Goal: Task Accomplishment & Management: Use online tool/utility

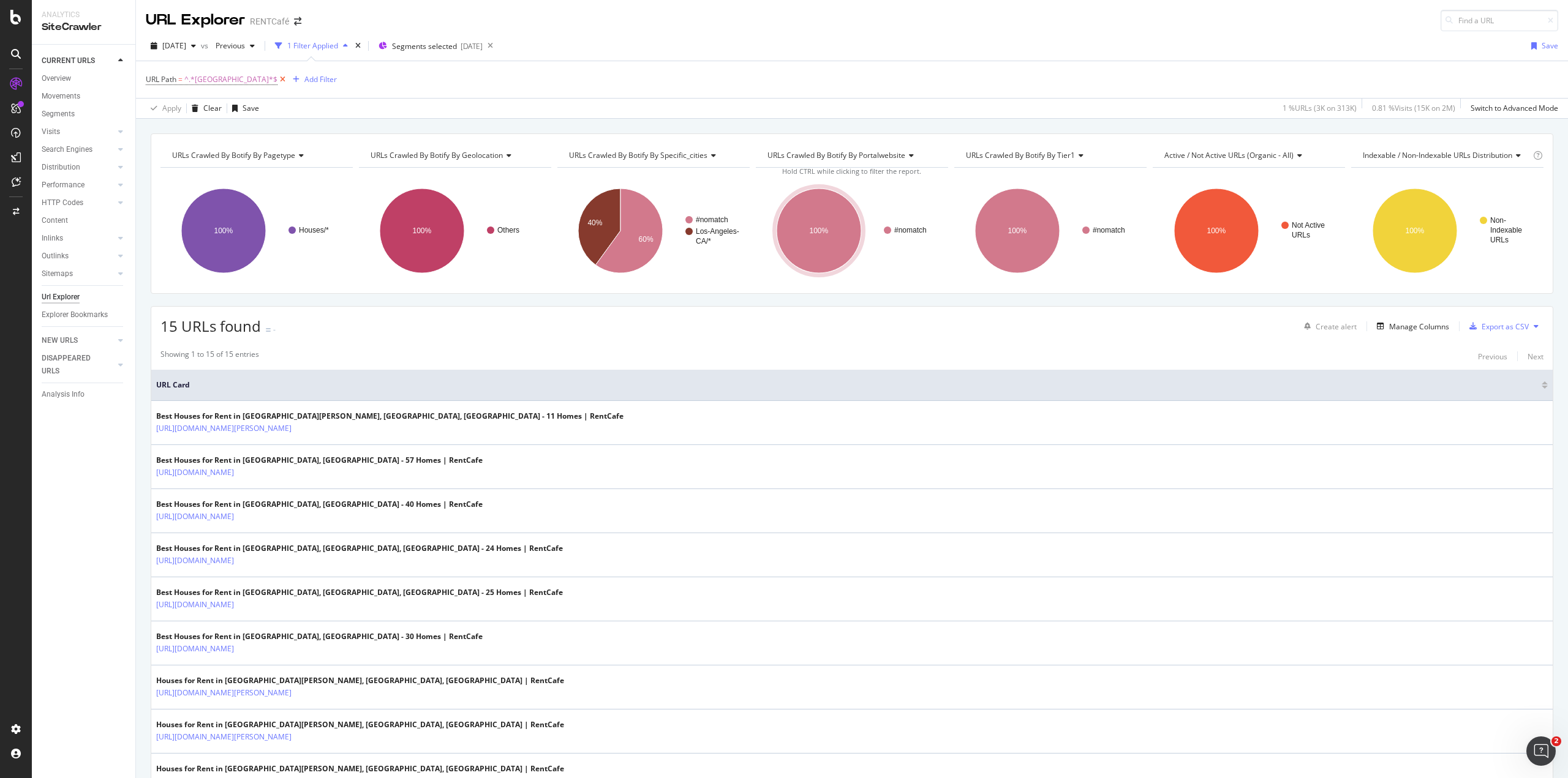
click at [277, 77] on icon at bounding box center [282, 80] width 10 height 12
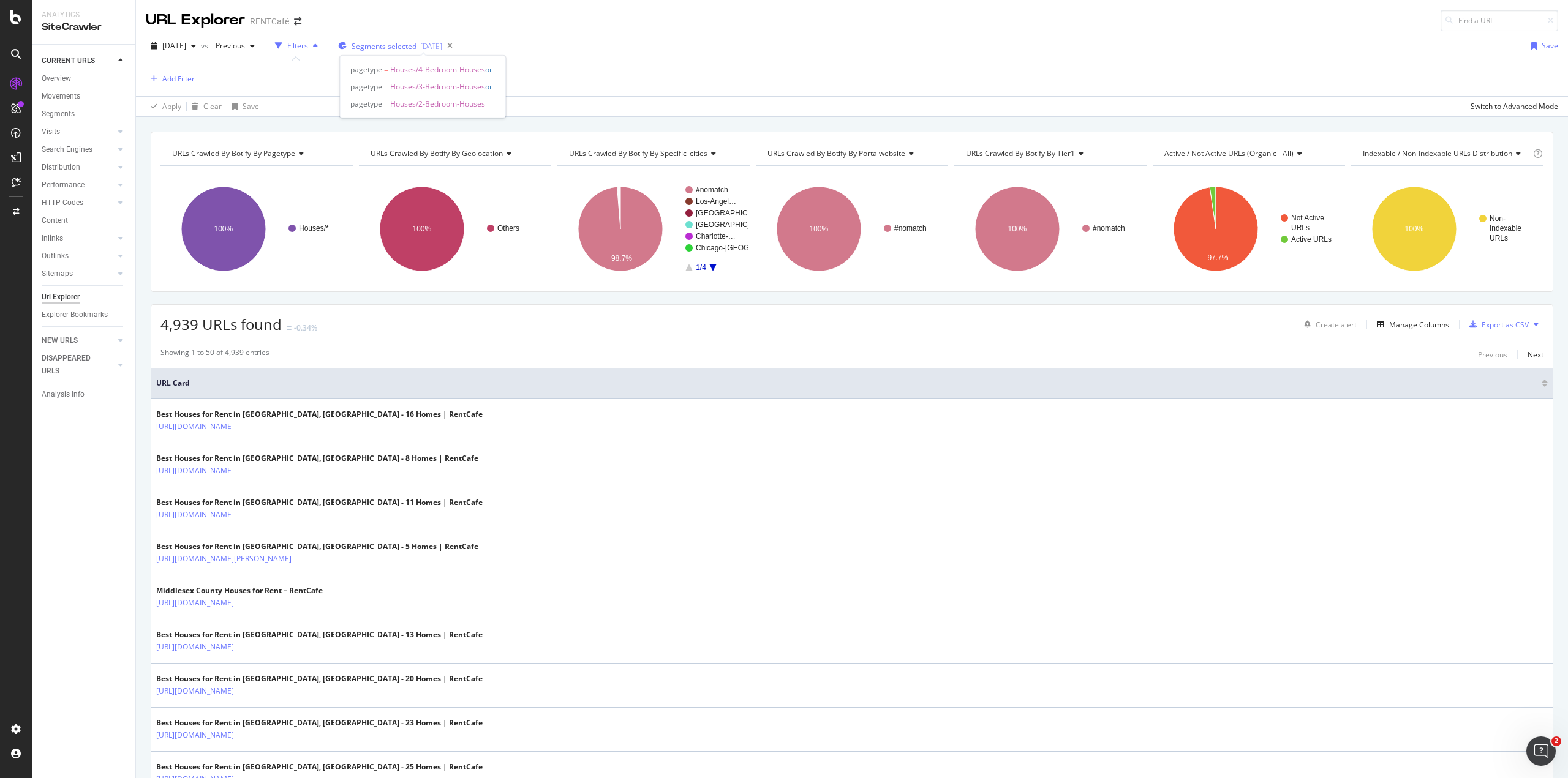
click at [393, 50] on span "Segments selected" at bounding box center [383, 46] width 65 height 10
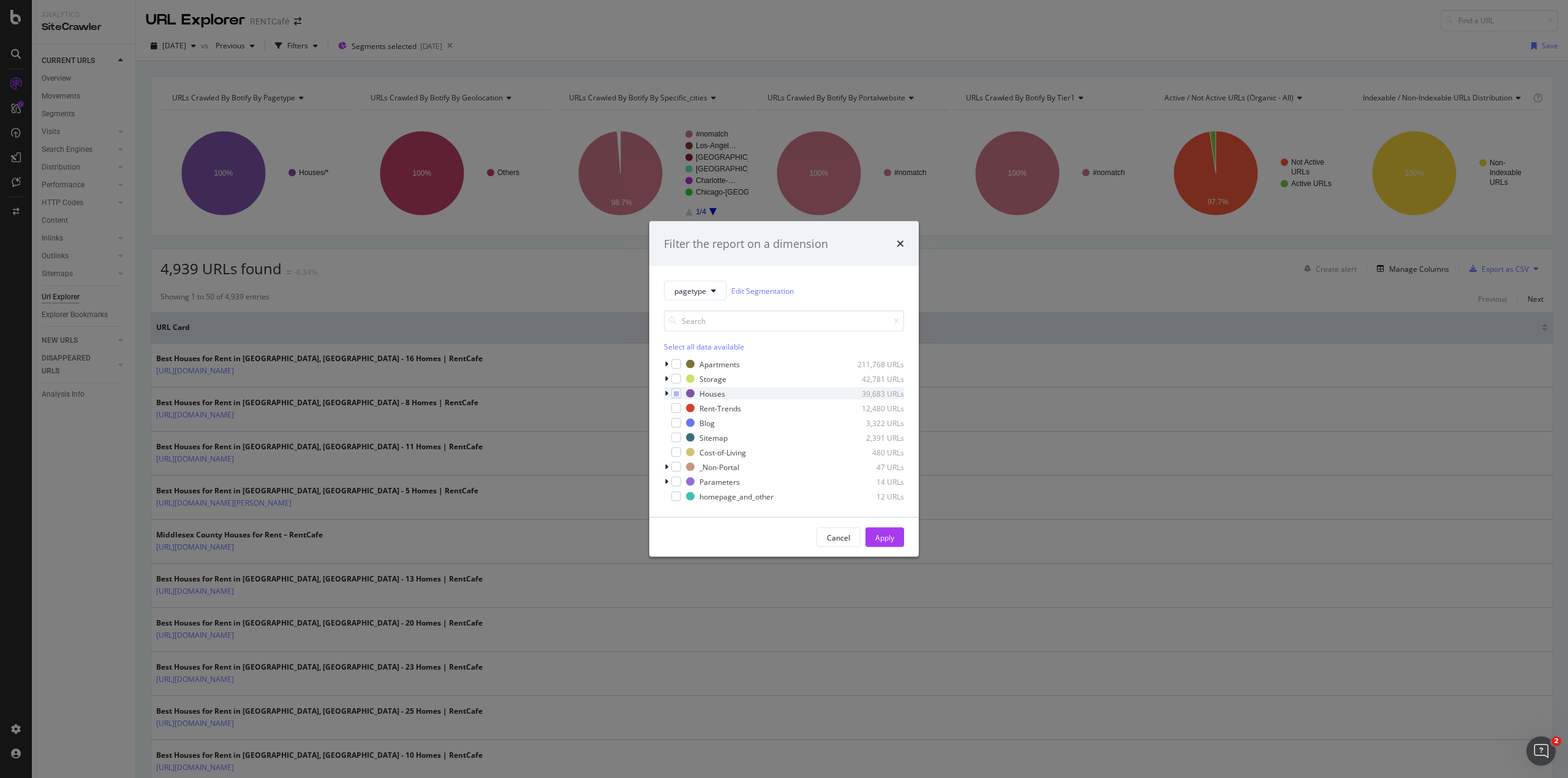
click at [667, 391] on icon "modal" at bounding box center [666, 393] width 4 height 7
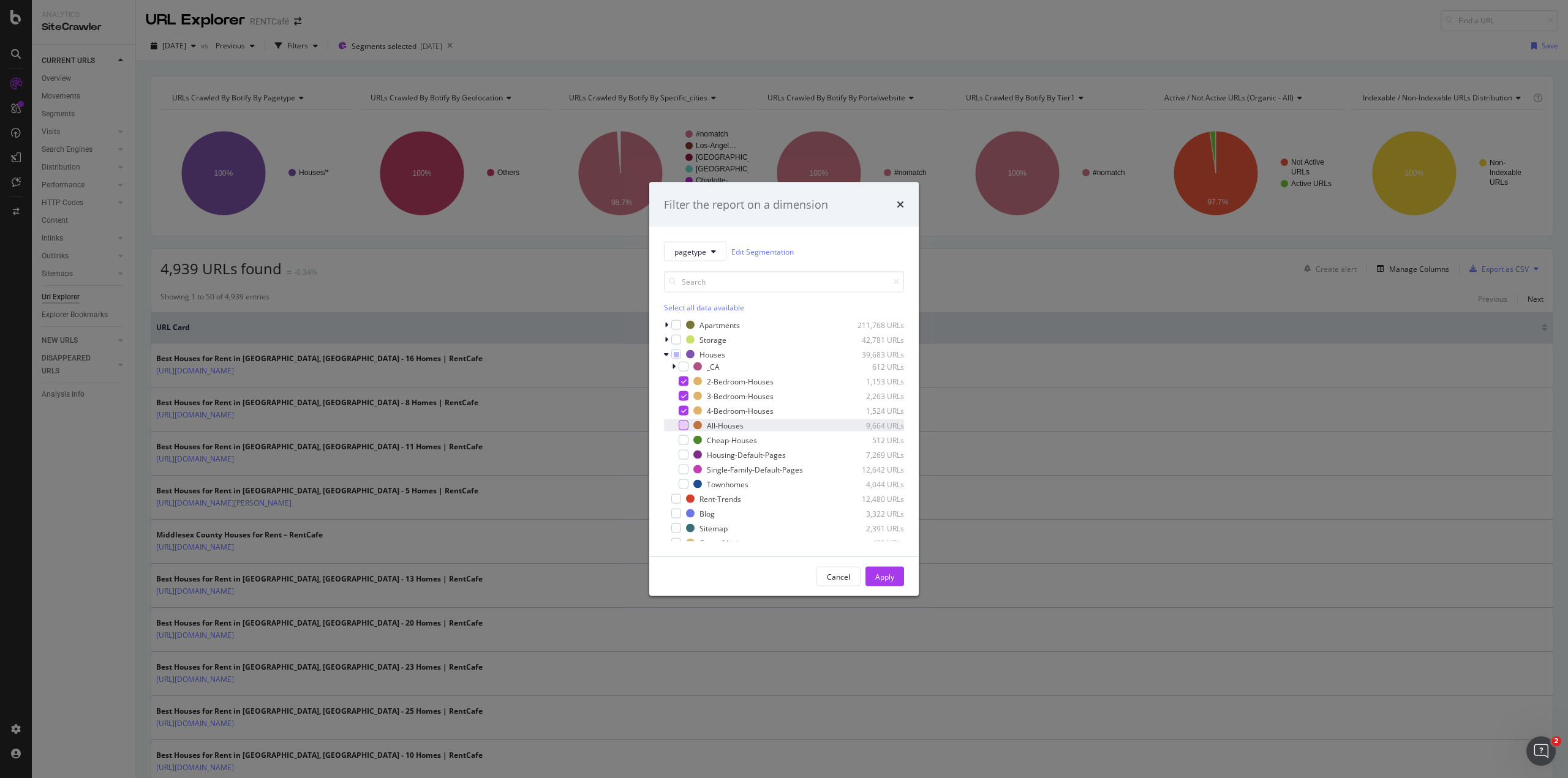
click at [683, 426] on div "modal" at bounding box center [683, 426] width 10 height 10
click at [683, 410] on icon "modal" at bounding box center [684, 411] width 6 height 6
click at [683, 397] on icon "modal" at bounding box center [684, 396] width 6 height 6
click at [683, 384] on icon "modal" at bounding box center [684, 381] width 6 height 6
click at [886, 580] on div "Apply" at bounding box center [884, 577] width 19 height 10
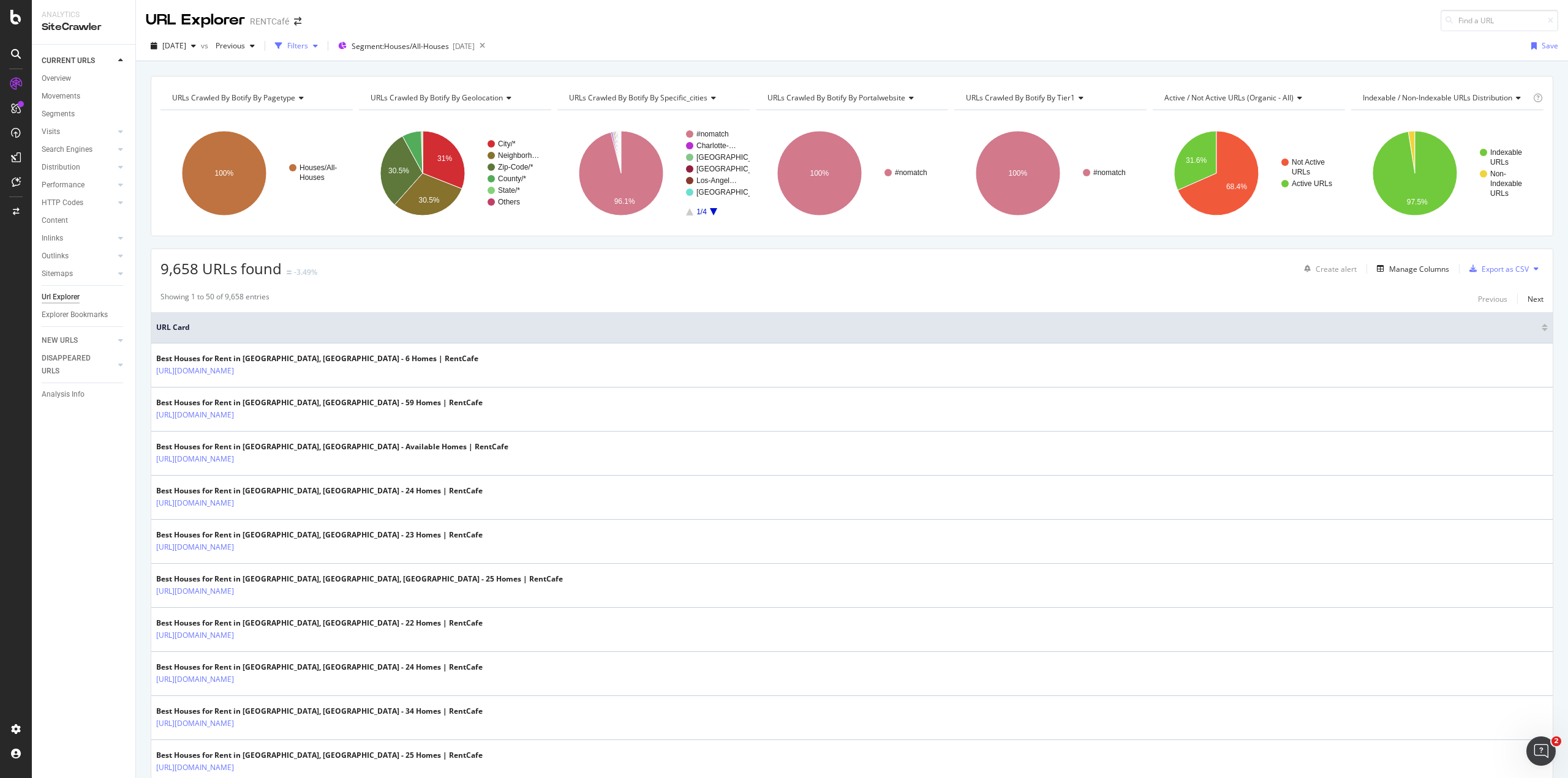
click at [308, 45] on div "Filters" at bounding box center [297, 46] width 21 height 10
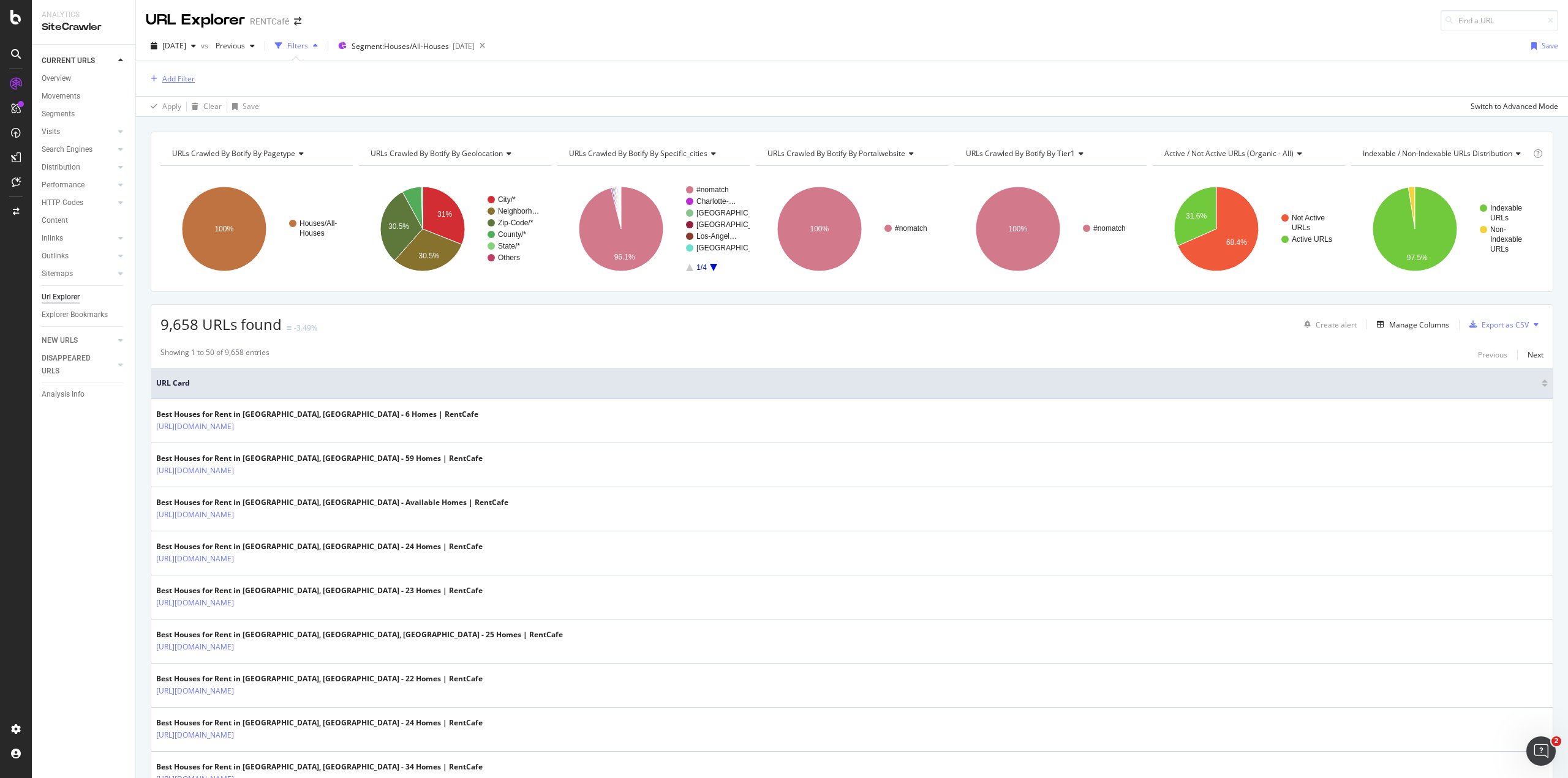
click at [185, 76] on div "Add Filter" at bounding box center [179, 79] width 33 height 10
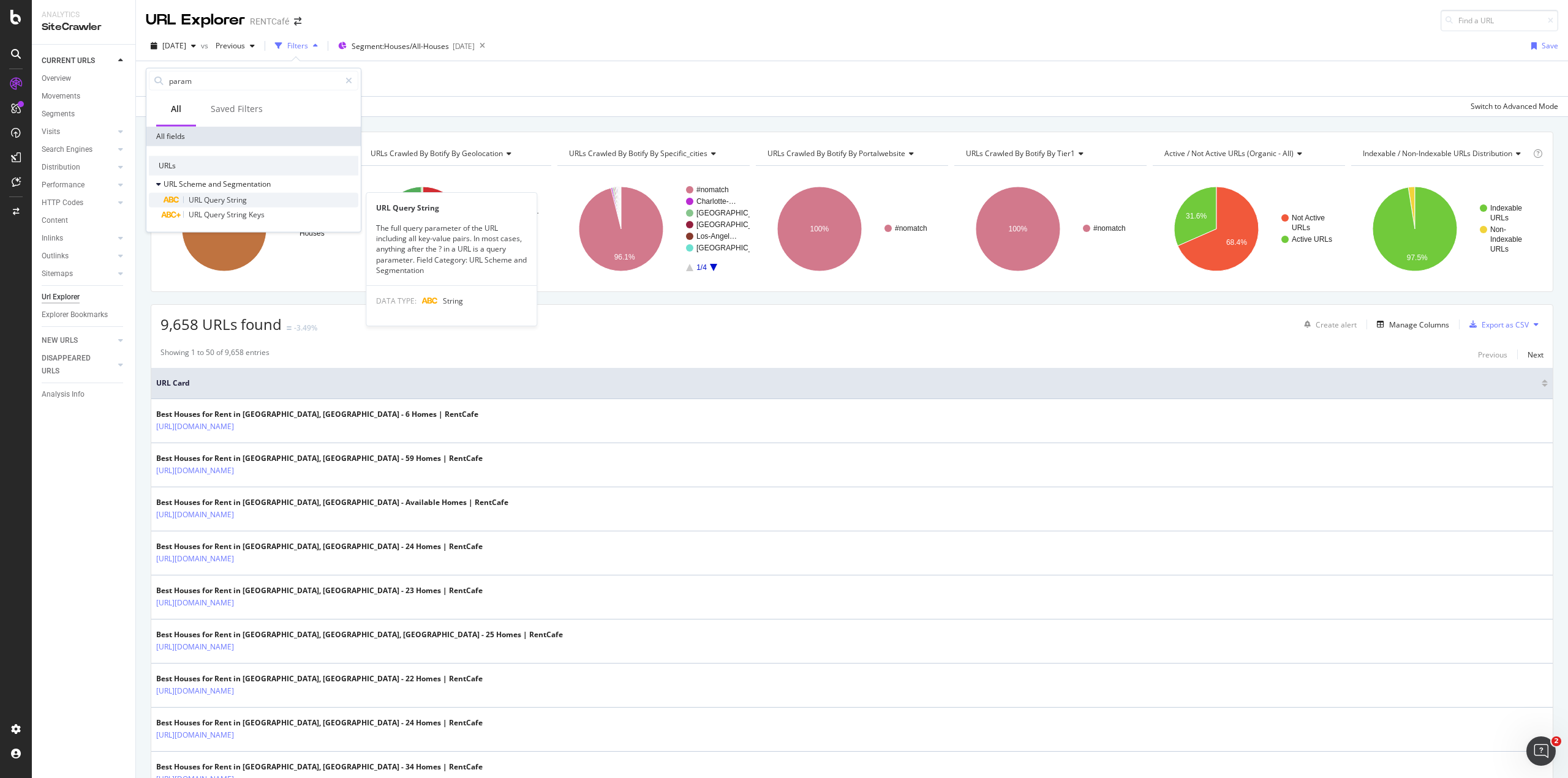
type input "param"
click at [203, 197] on span "URL" at bounding box center [196, 199] width 15 height 10
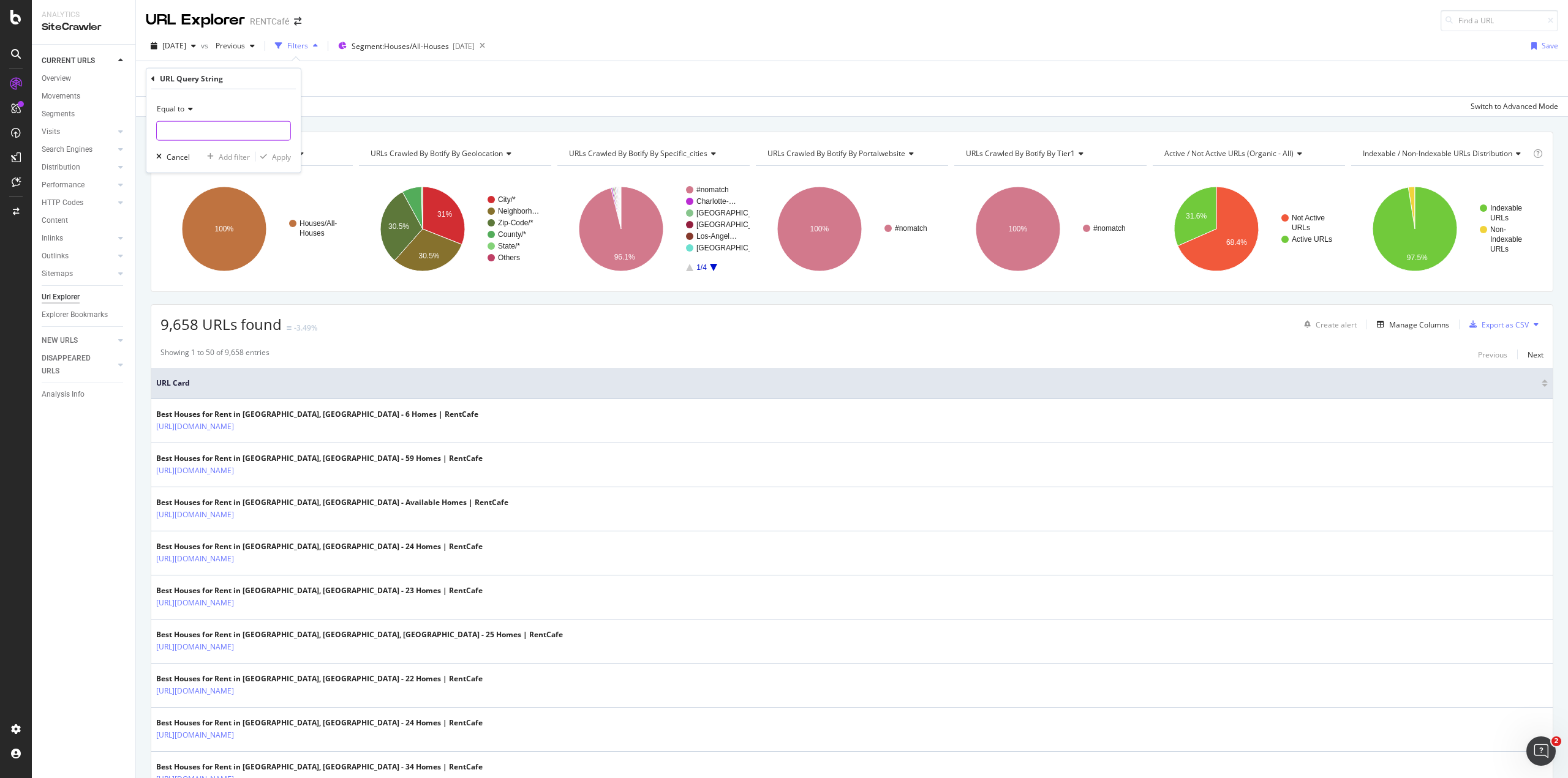
click at [185, 129] on input "text" at bounding box center [223, 132] width 134 height 20
type input "beds"
click at [274, 161] on div "Apply" at bounding box center [281, 157] width 19 height 10
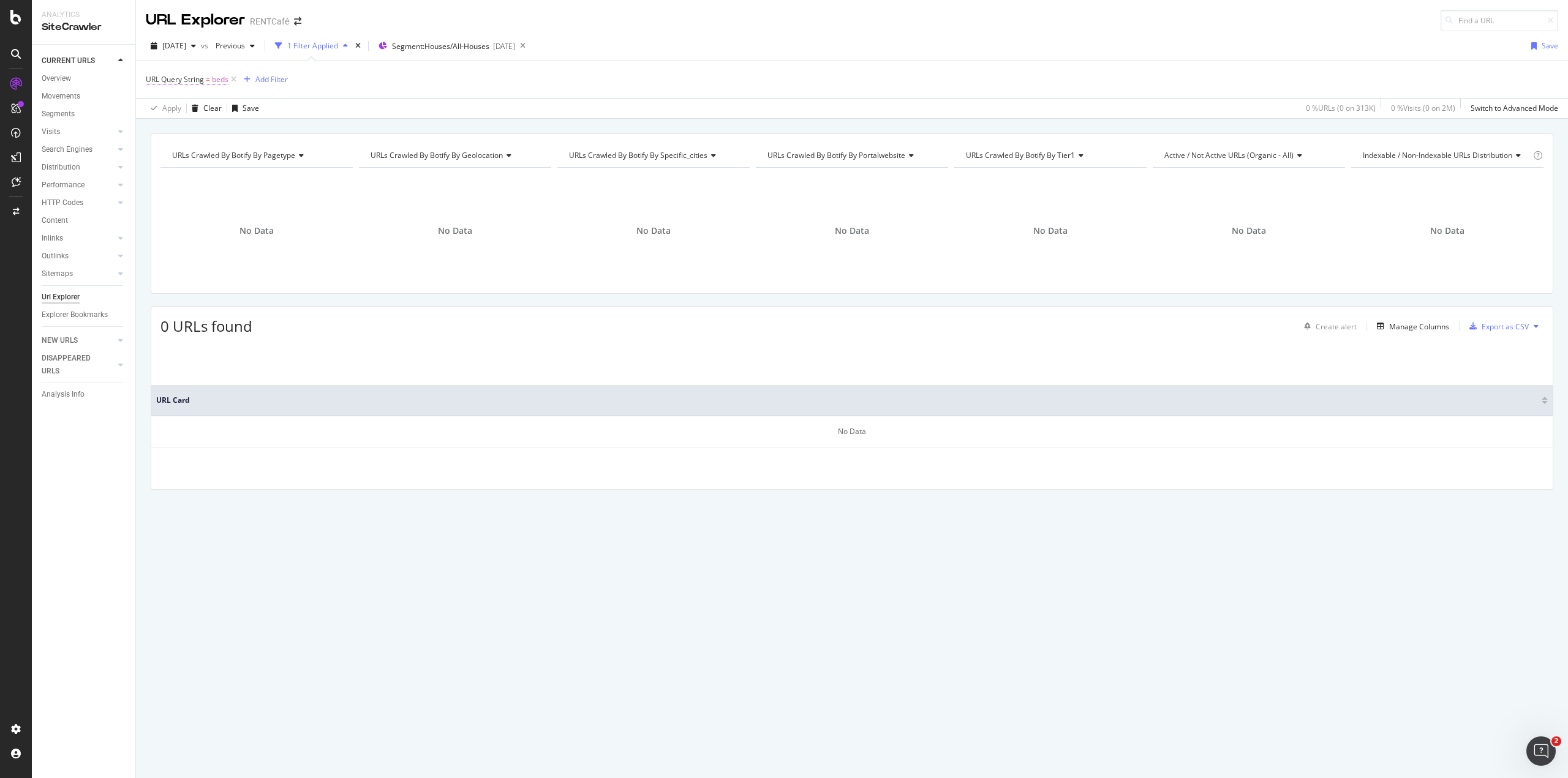
click at [213, 80] on span "beds" at bounding box center [219, 79] width 17 height 17
click at [182, 114] on div "Equal to" at bounding box center [223, 108] width 135 height 20
click at [199, 224] on div "Contains" at bounding box center [224, 228] width 131 height 16
click at [165, 127] on input "beds" at bounding box center [214, 130] width 116 height 20
click at [279, 158] on div "Apply" at bounding box center [281, 155] width 19 height 10
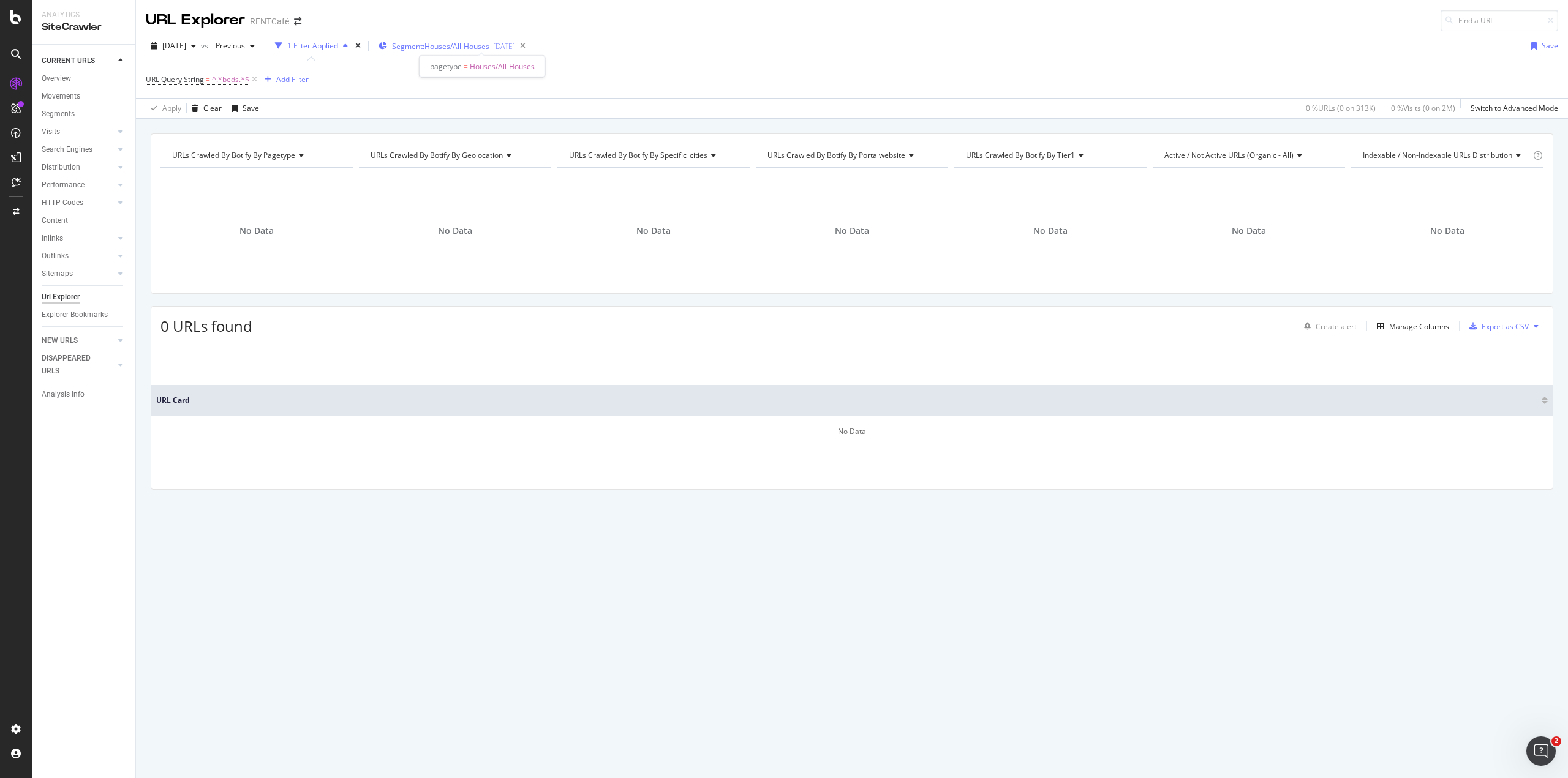
click at [434, 44] on span "Segment: Houses/All-Houses" at bounding box center [441, 46] width 98 height 10
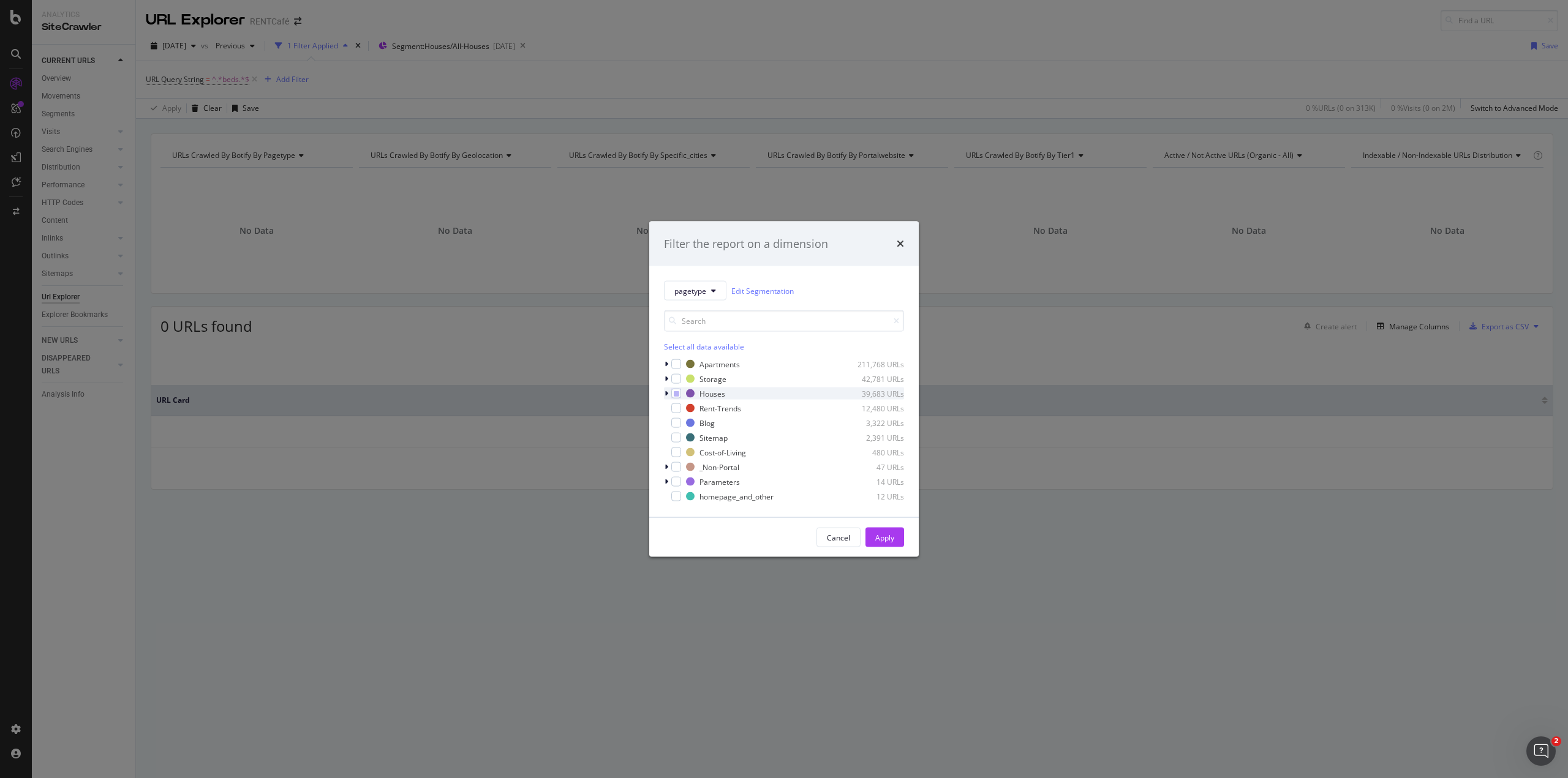
click at [665, 390] on icon "modal" at bounding box center [666, 393] width 4 height 7
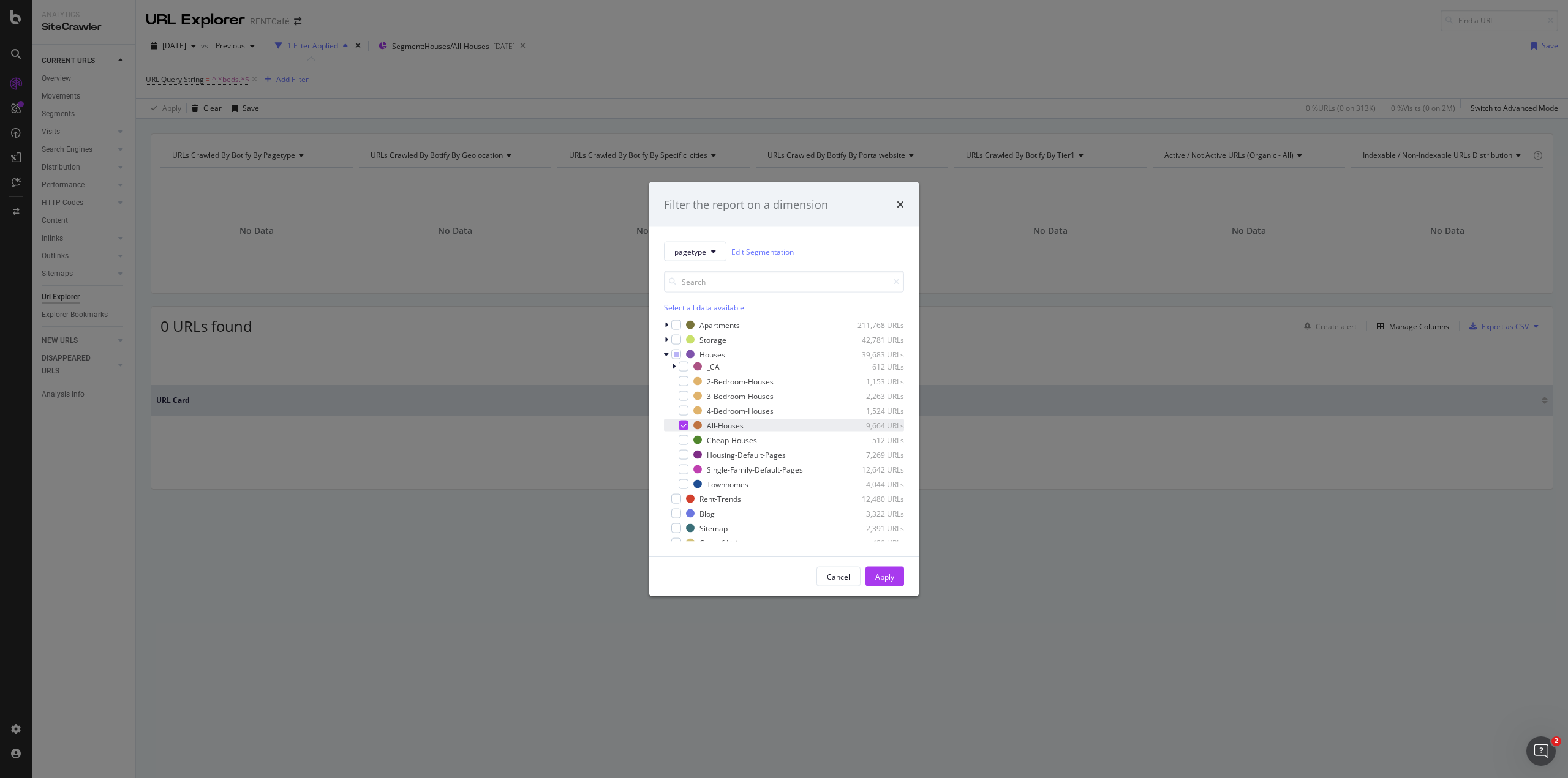
click at [684, 423] on icon "modal" at bounding box center [684, 426] width 6 height 6
click at [673, 350] on div "modal" at bounding box center [676, 355] width 10 height 10
click at [880, 571] on div "Apply" at bounding box center [884, 577] width 19 height 18
